Goal: Task Accomplishment & Management: Use online tool/utility

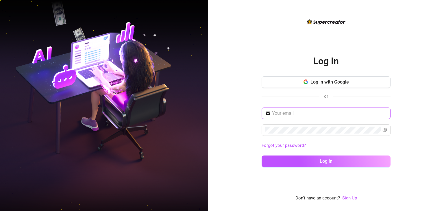
click at [293, 117] on span at bounding box center [326, 114] width 129 height 12
click at [294, 114] on input "text" at bounding box center [329, 113] width 115 height 7
paste input "itsgelaaax@gmail.com"
drag, startPoint x: 262, startPoint y: 116, endPoint x: 147, endPoint y: 96, distance: 116.8
click at [118, 103] on div "Log In Log in with Google or itsgelaaax@gmail.com Forgot your password? Log in …" at bounding box center [222, 105] width 444 height 211
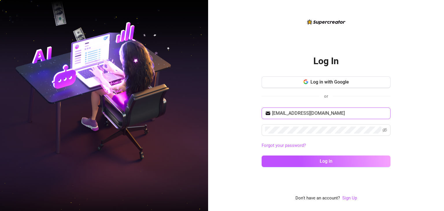
paste input "yahoo"
type input "itsgelaaax@yahoo.com"
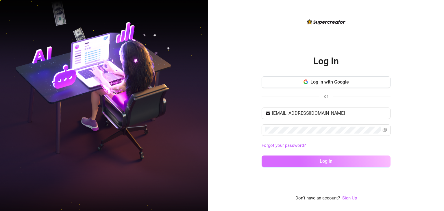
click at [307, 160] on button "Log in" at bounding box center [326, 162] width 129 height 12
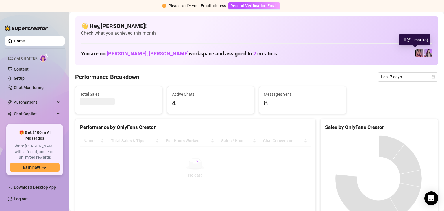
click at [416, 51] on img at bounding box center [420, 53] width 8 height 8
